Goal: Task Accomplishment & Management: Complete application form

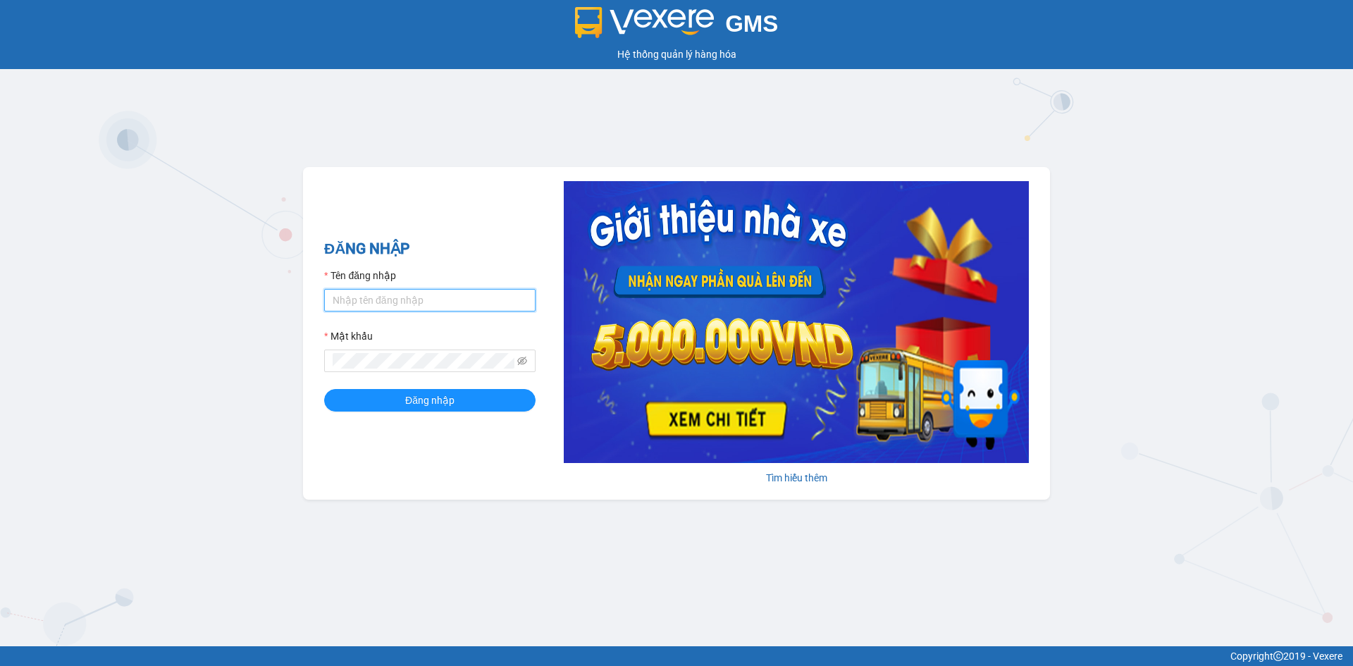
click at [449, 297] on input "Tên đăng nhập" at bounding box center [429, 300] width 211 height 23
type input "dangngan.tankimchi"
click at [324, 389] on button "Đăng nhập" at bounding box center [429, 400] width 211 height 23
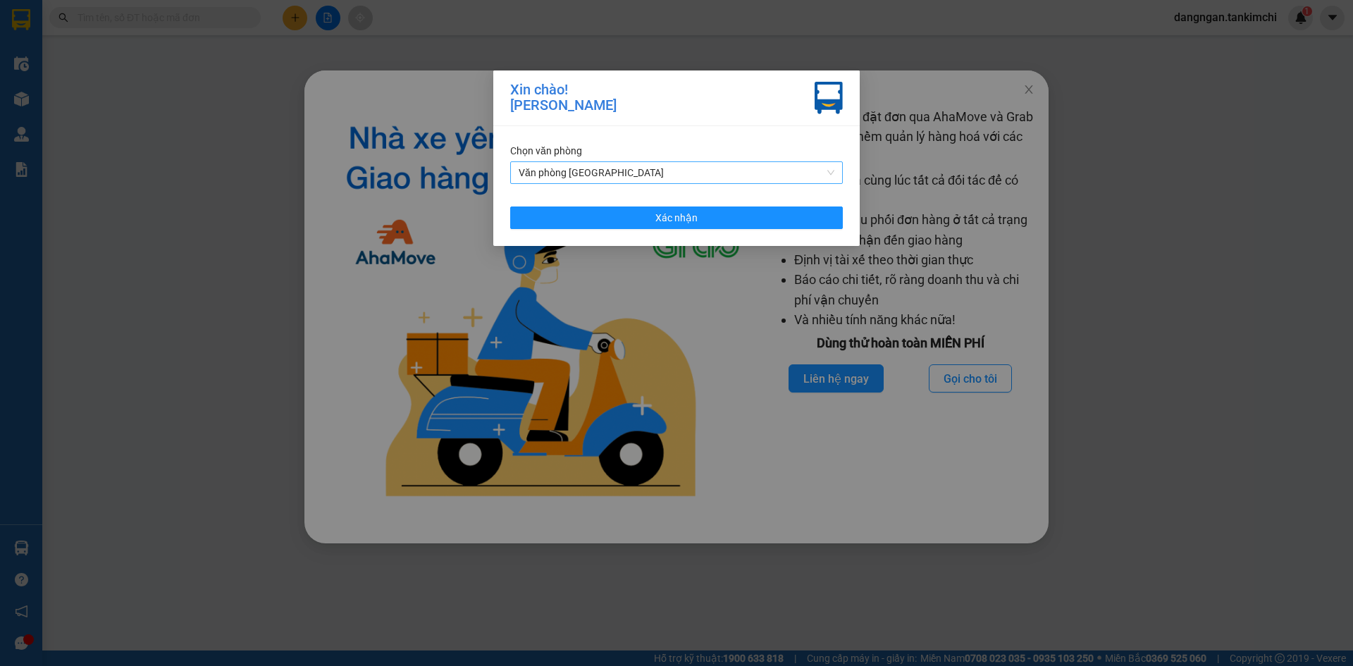
click at [633, 166] on span "Văn phòng [GEOGRAPHIC_DATA]" at bounding box center [677, 172] width 316 height 21
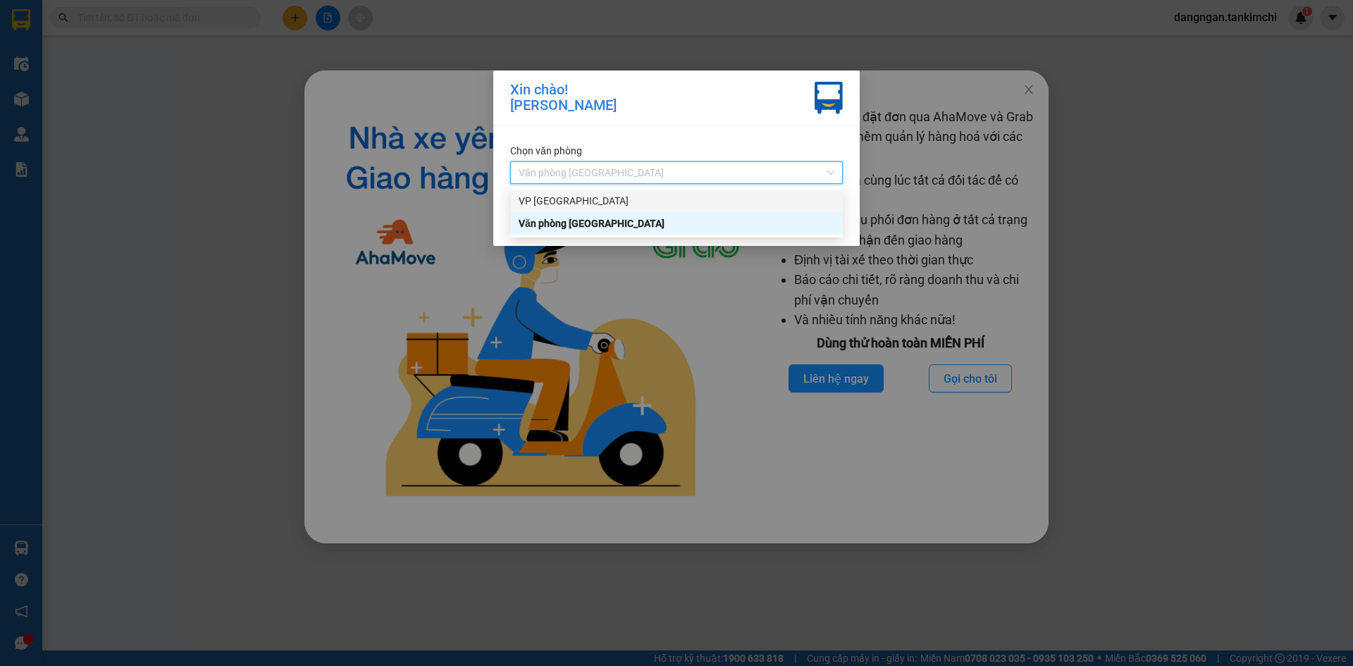
click at [637, 202] on div "VP [GEOGRAPHIC_DATA]" at bounding box center [677, 201] width 316 height 16
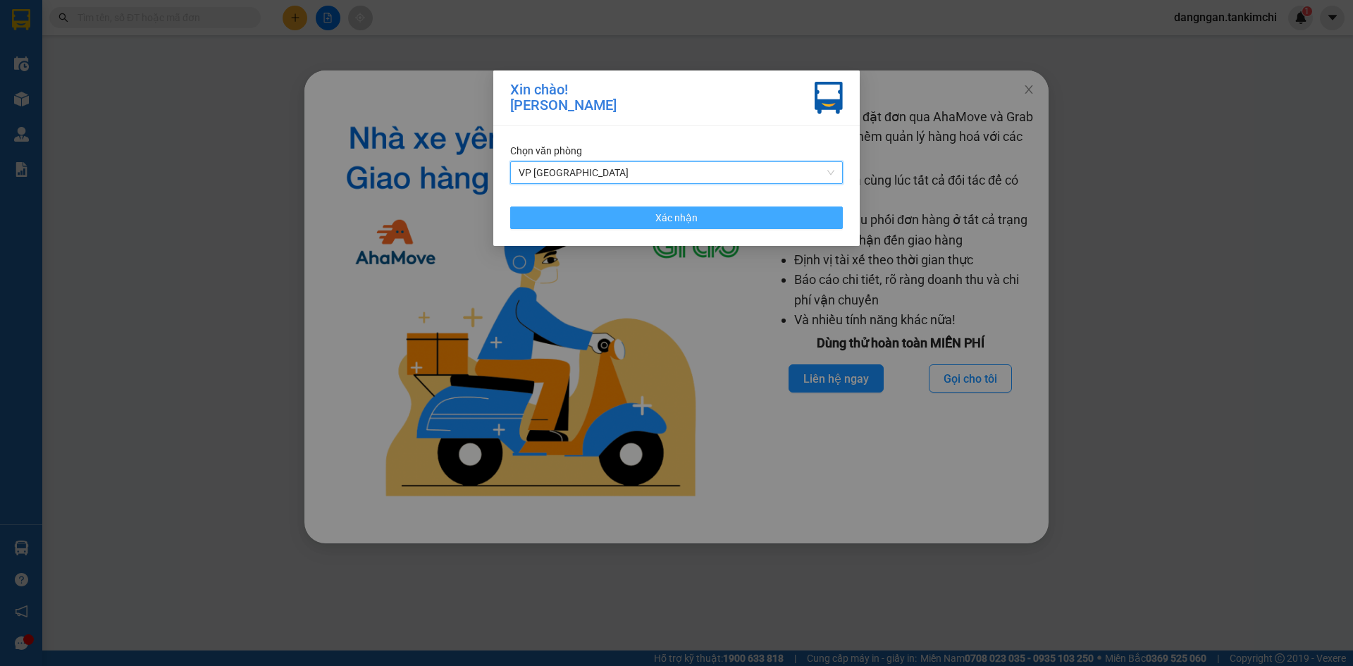
click at [703, 223] on button "Xác nhận" at bounding box center [676, 217] width 333 height 23
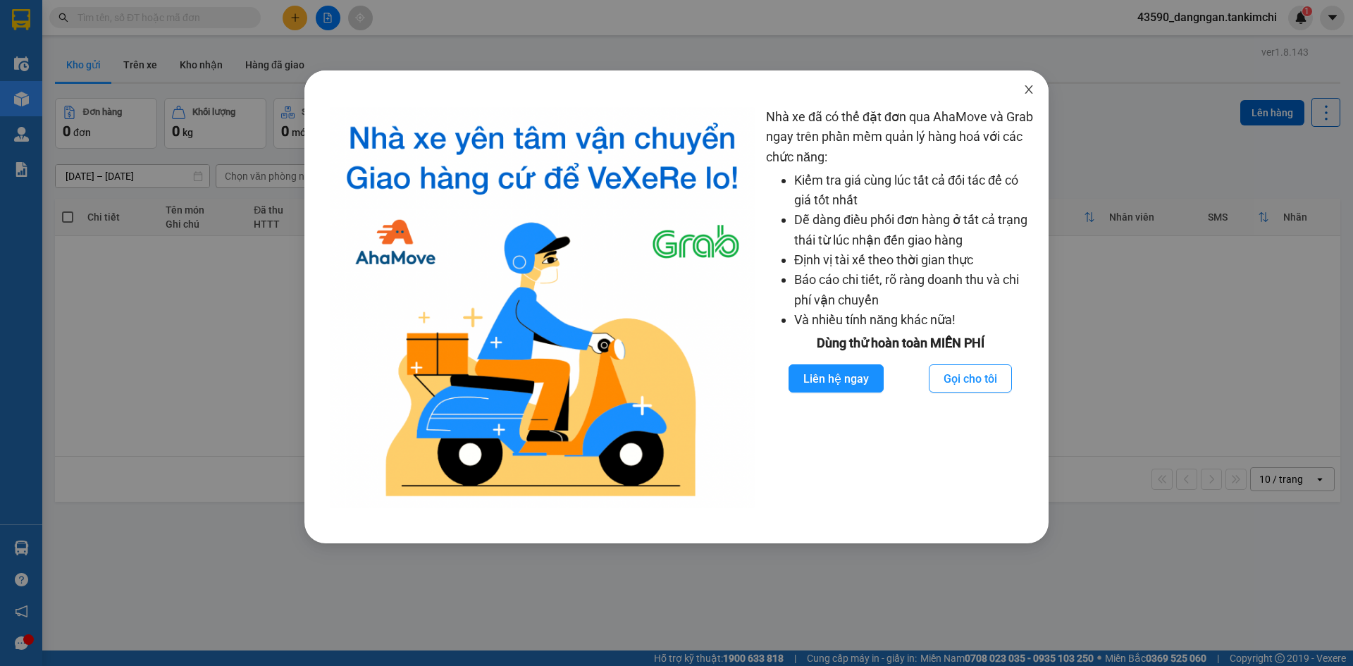
click at [1034, 87] on icon "close" at bounding box center [1028, 89] width 11 height 11
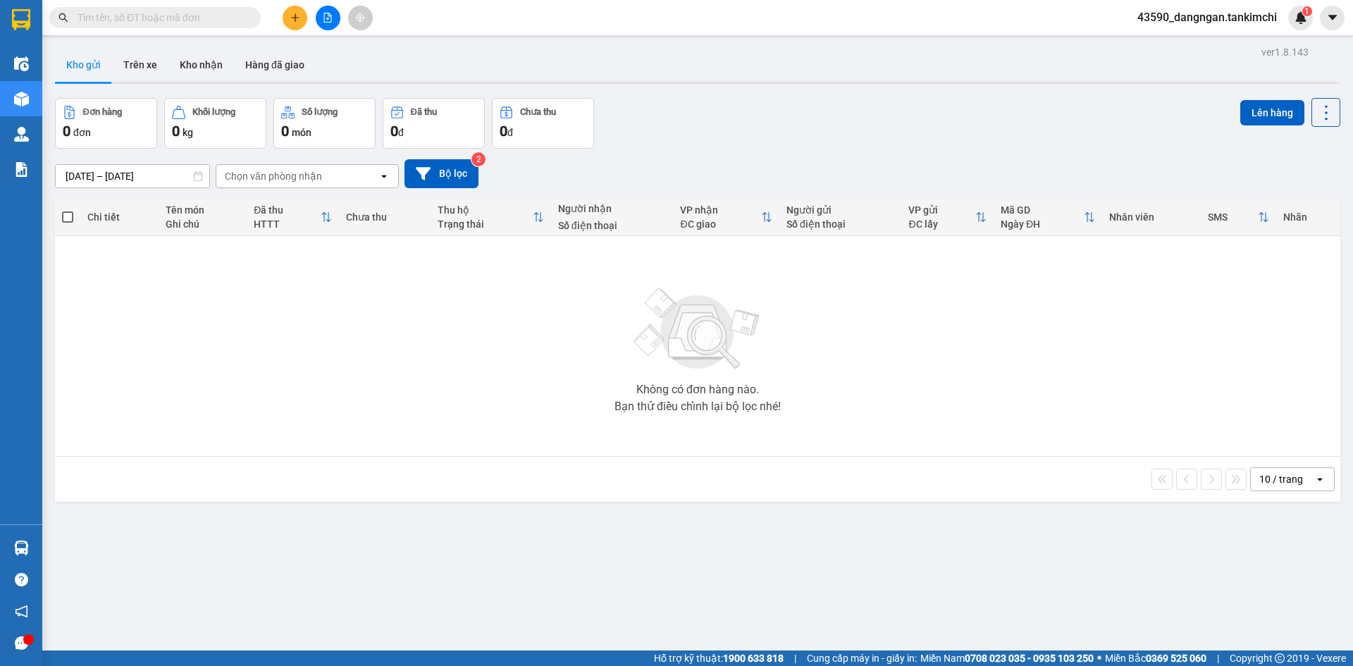
click at [329, 4] on div "Kết quả tìm kiếm ( 0 ) Bộ lọc No Data 43590_dangngan.tankimchi 1" at bounding box center [676, 17] width 1353 height 35
click at [330, 13] on icon "file-add" at bounding box center [328, 18] width 10 height 10
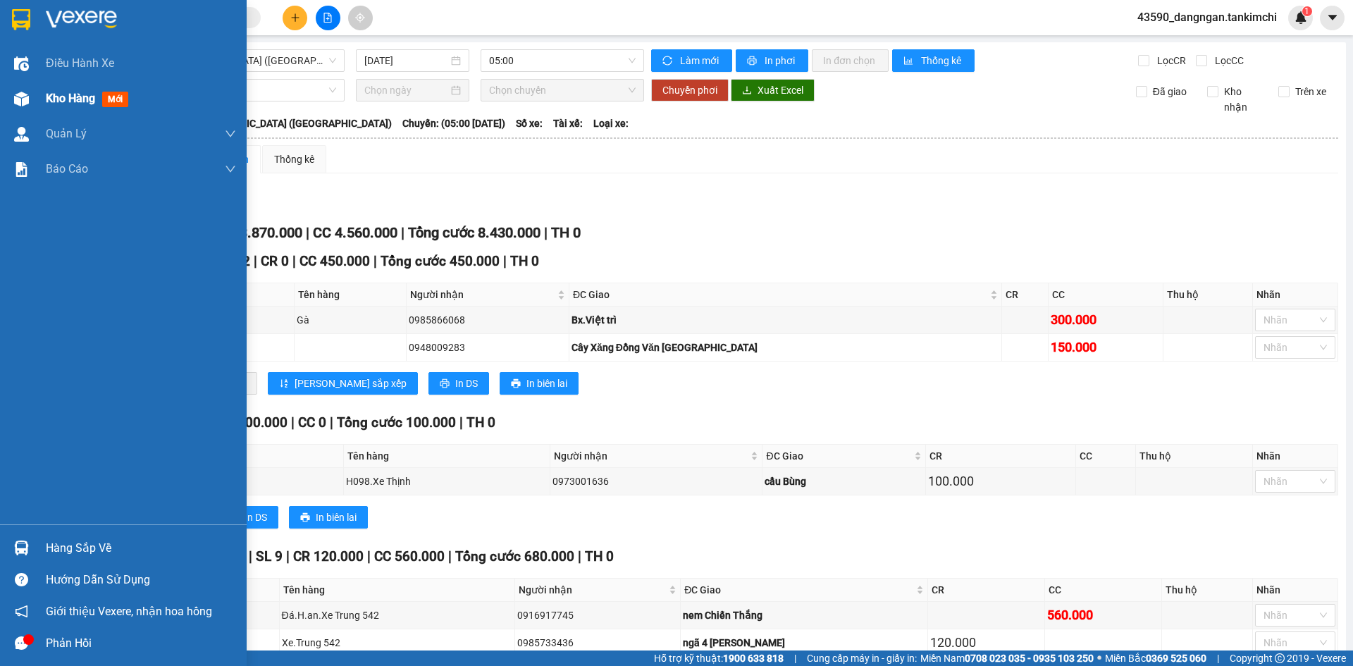
click at [29, 99] on div at bounding box center [21, 99] width 25 height 25
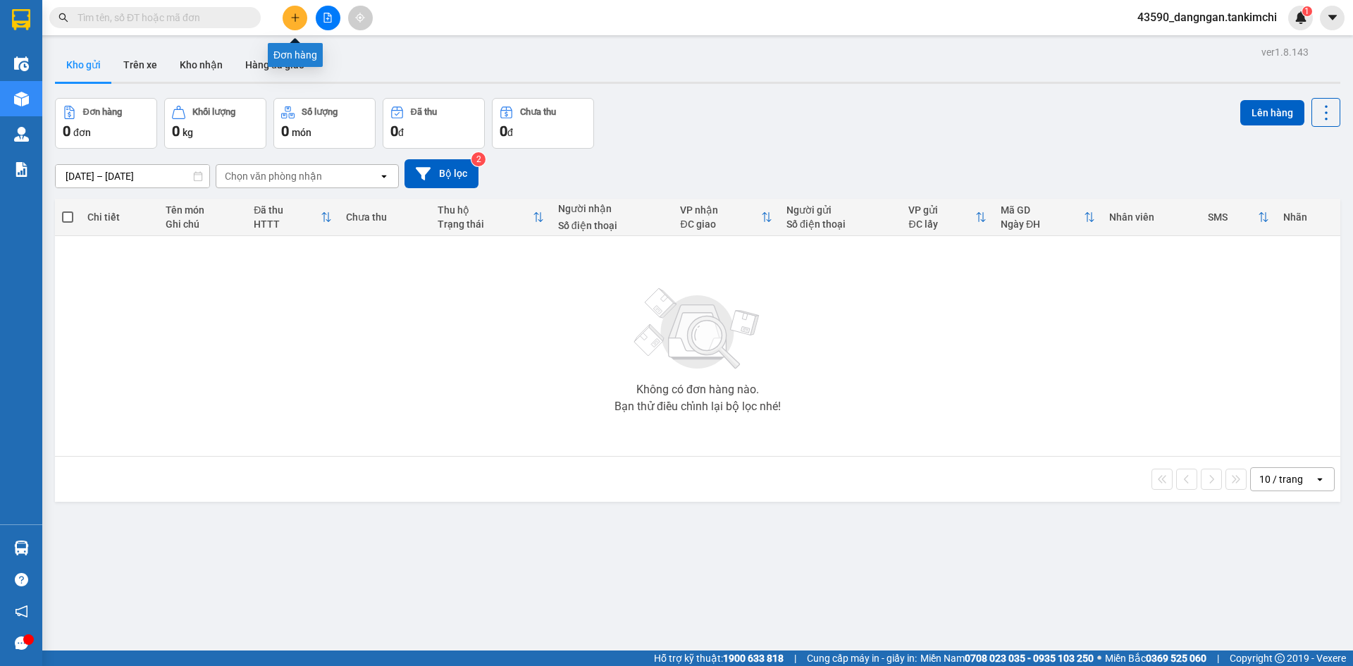
click at [299, 18] on icon "plus" at bounding box center [295, 17] width 8 height 1
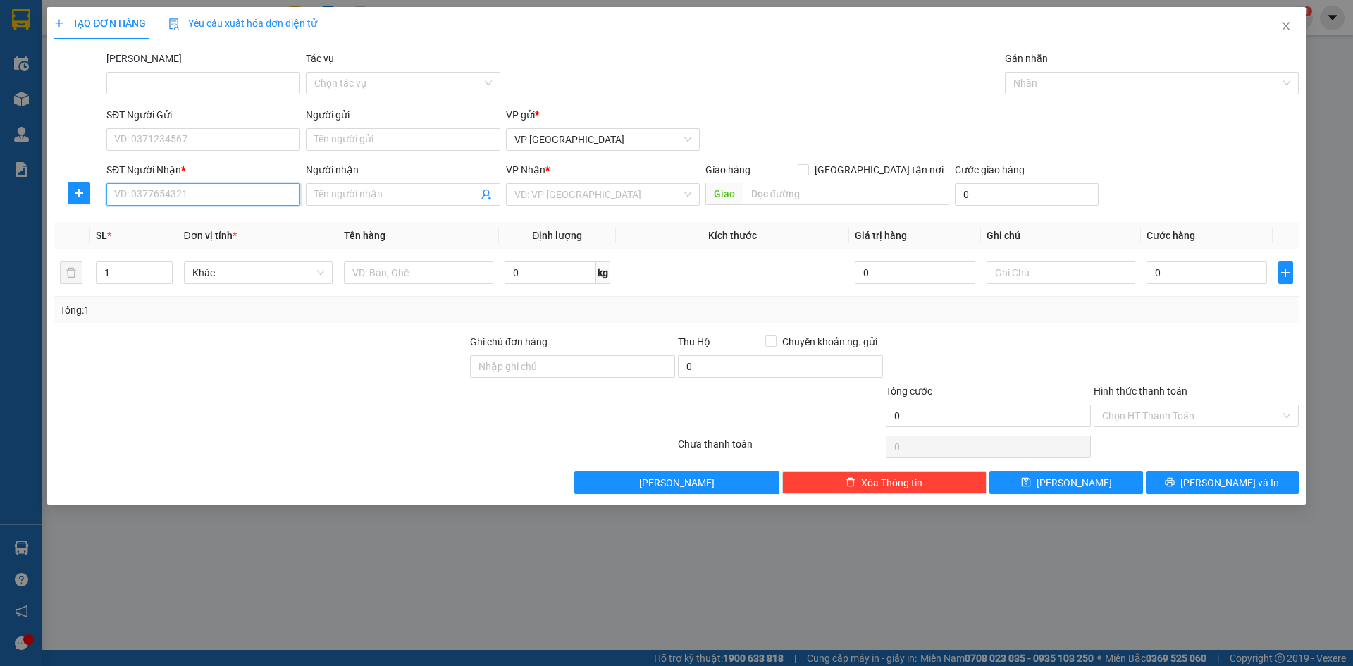
click at [254, 190] on input "SĐT Người Nhận *" at bounding box center [203, 194] width 194 height 23
click at [234, 225] on div "0935616024 - [PERSON_NAME]" at bounding box center [203, 223] width 177 height 16
type input "0935616024"
type input "Tiên"
type input "Hội An"
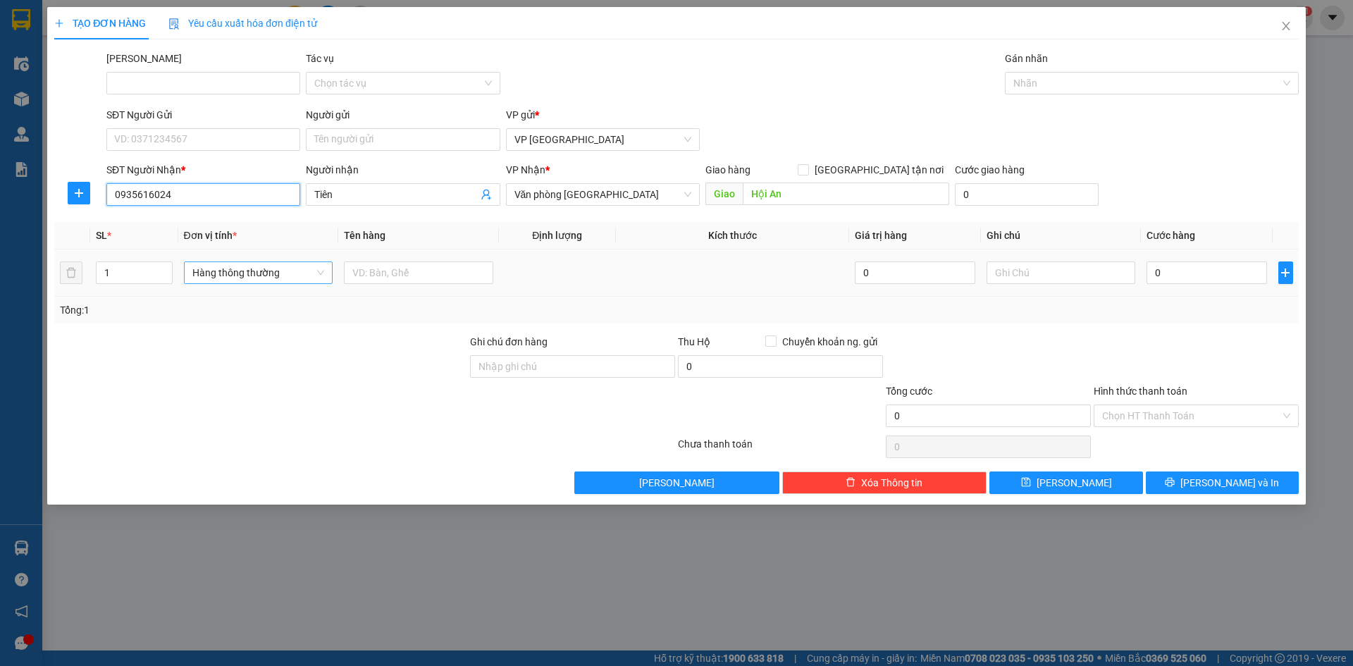
click at [243, 262] on span "Hàng thông thường" at bounding box center [258, 272] width 132 height 21
type input "0935616024"
type input "Thun"
click at [251, 368] on div "Thùng vừa" at bounding box center [258, 369] width 132 height 16
click at [385, 276] on input "text" at bounding box center [418, 272] width 149 height 23
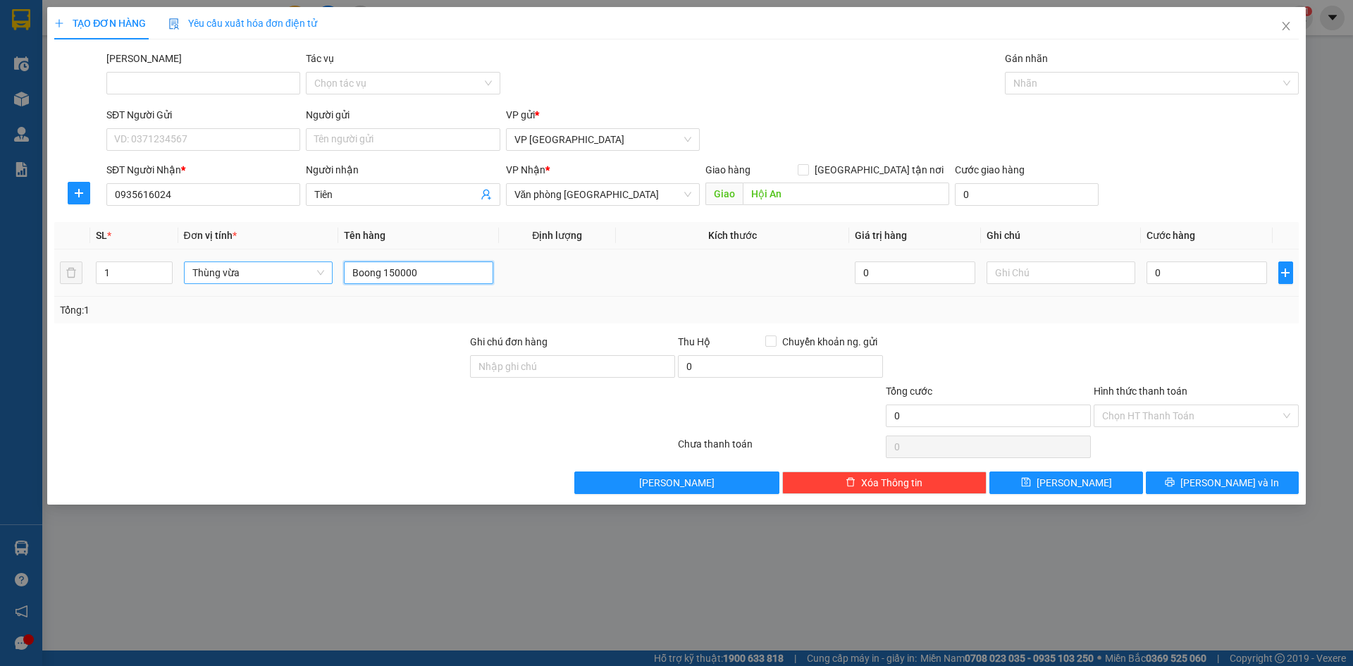
drag, startPoint x: 462, startPoint y: 266, endPoint x: 385, endPoint y: 266, distance: 77.5
click at [385, 266] on input "Boong 150000" at bounding box center [418, 272] width 149 height 23
click at [476, 274] on input "Boong 150000" at bounding box center [418, 272] width 149 height 23
type input "Bông"
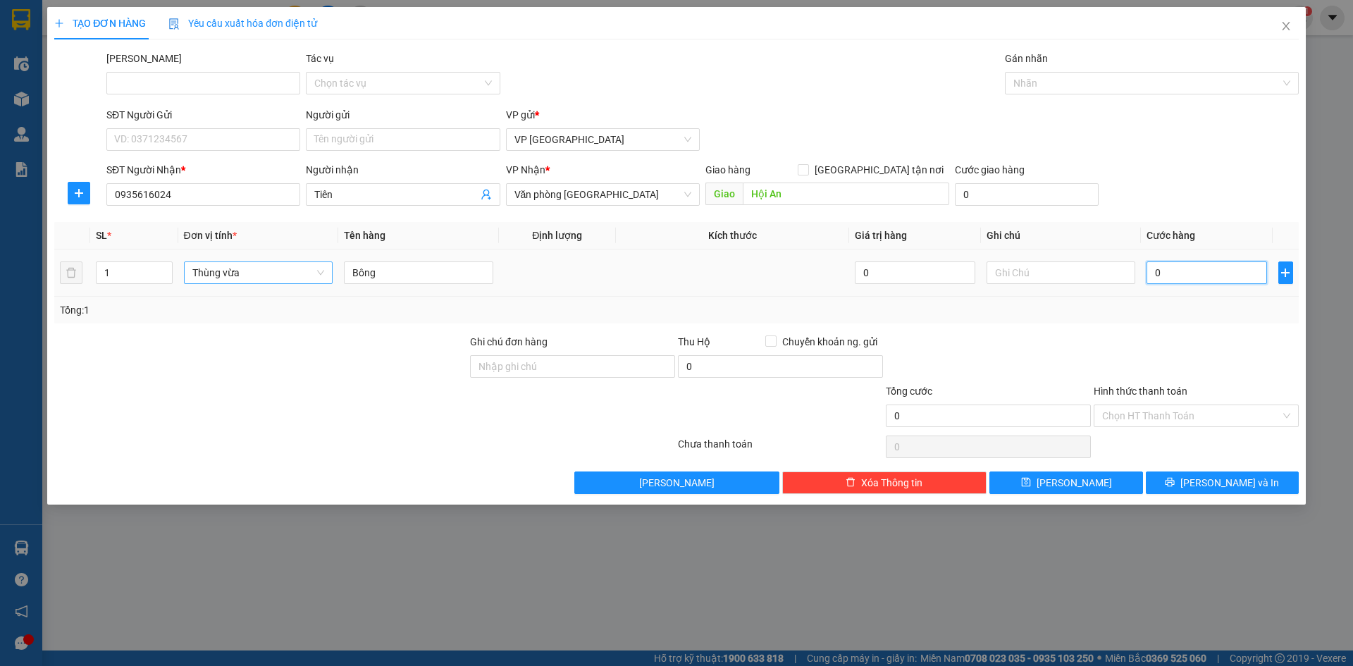
click at [1186, 273] on input "0" at bounding box center [1206, 272] width 120 height 23
paste input "150.00"
type input "150.000"
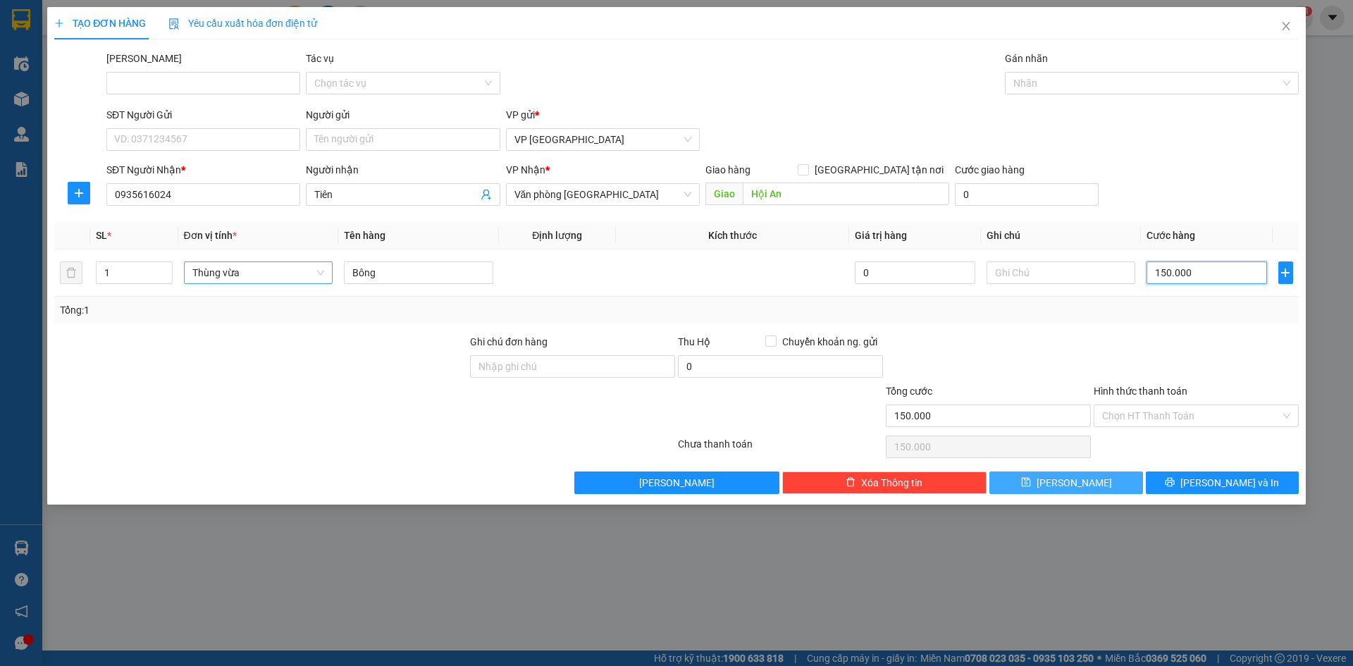
type input "150.000"
click at [1126, 485] on button "[PERSON_NAME]" at bounding box center [1065, 482] width 153 height 23
type input "0"
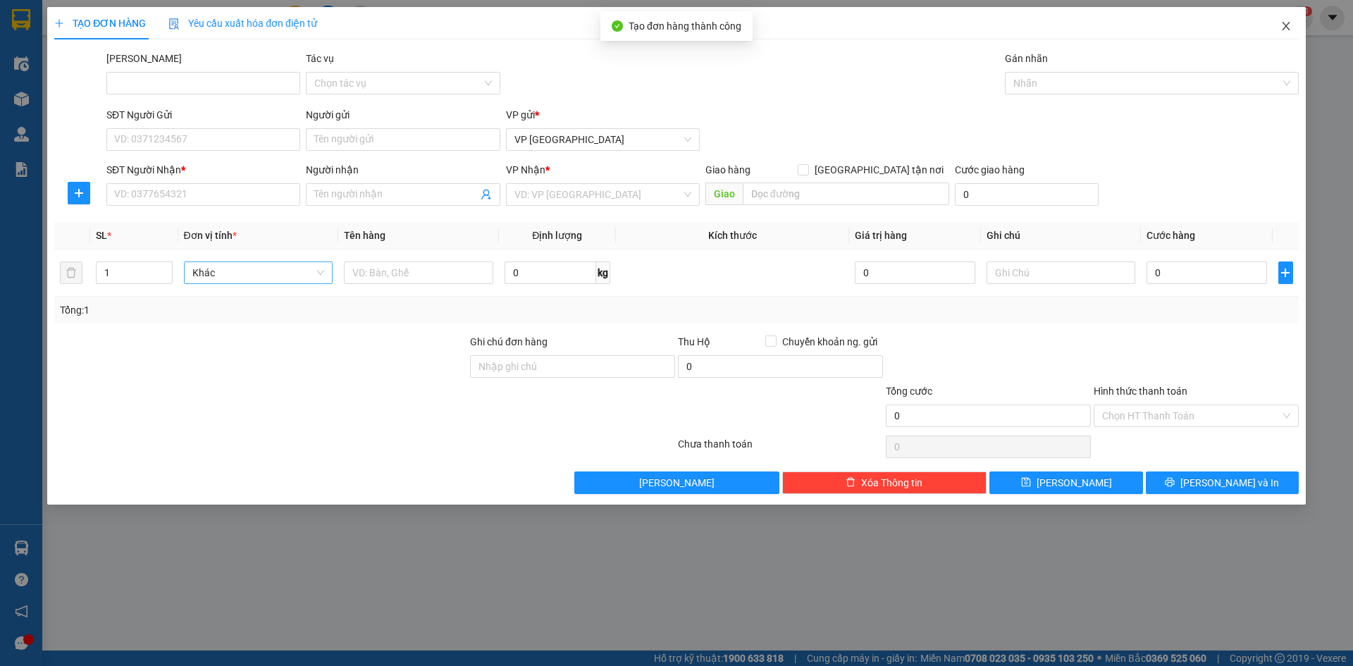
click at [1285, 20] on span "Close" at bounding box center [1285, 26] width 39 height 39
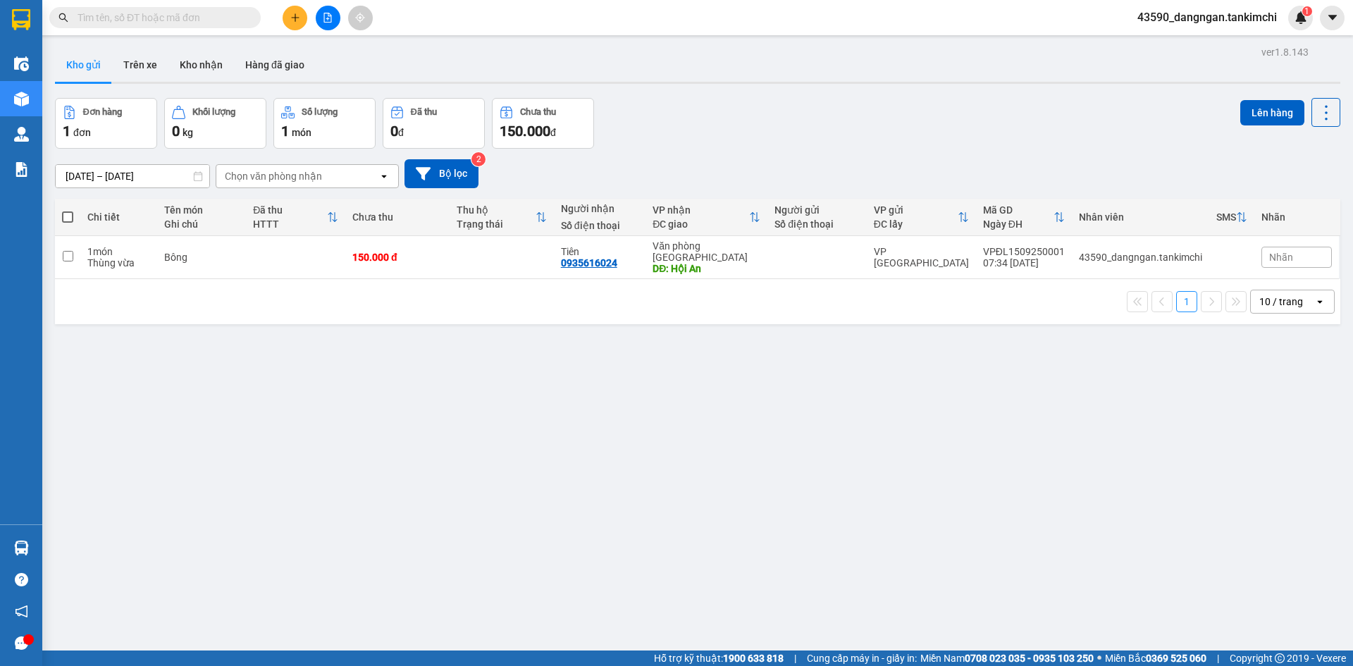
click at [1244, 19] on span "43590_dangngan.tankimchi" at bounding box center [1207, 17] width 162 height 18
click at [216, 11] on input "text" at bounding box center [161, 18] width 166 height 16
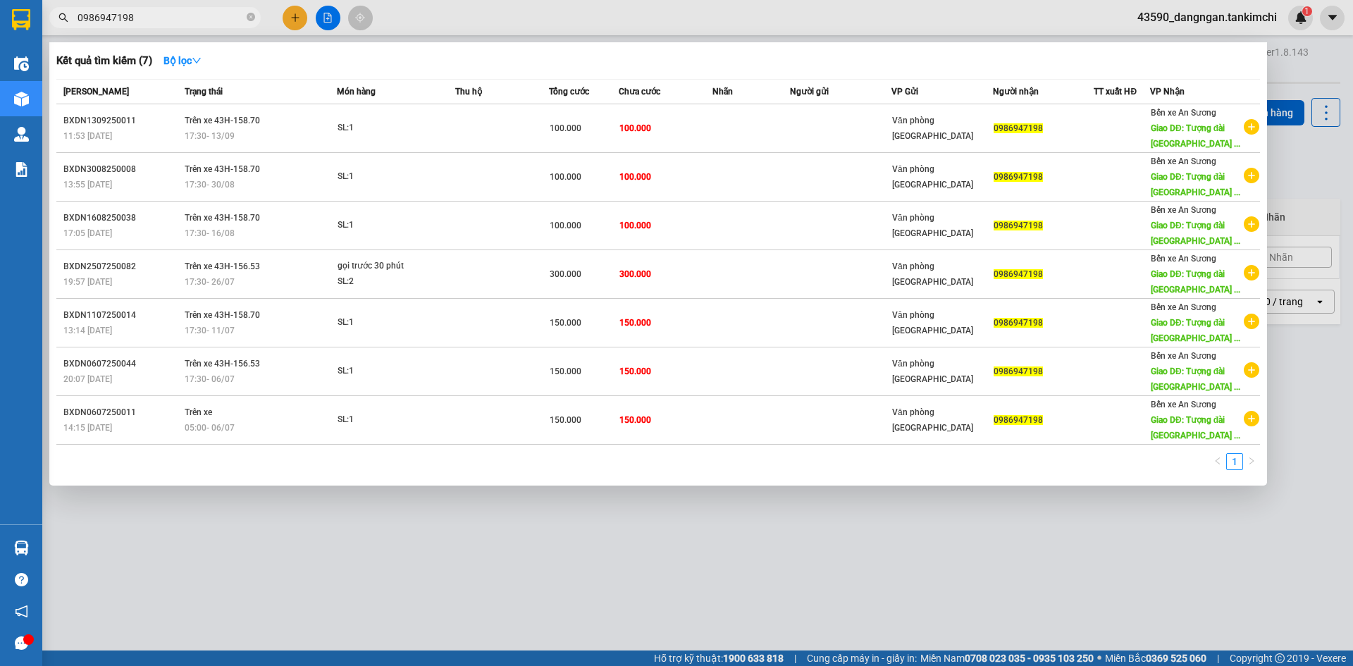
type input "0986947198"
click at [171, 18] on input "0986947198" at bounding box center [161, 18] width 166 height 16
click at [421, 591] on div at bounding box center [676, 333] width 1353 height 666
